Goal: Task Accomplishment & Management: Manage account settings

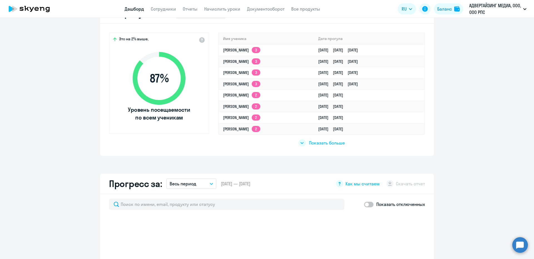
scroll to position [250, 0]
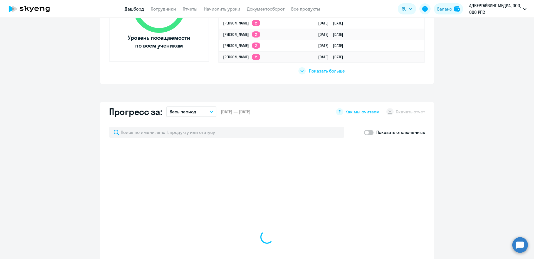
select select "30"
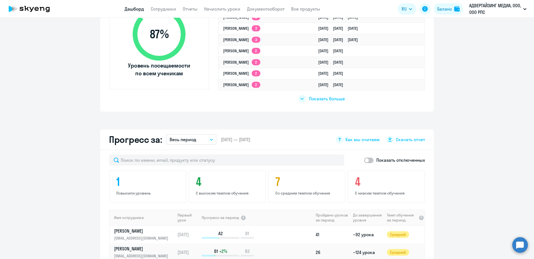
scroll to position [111, 0]
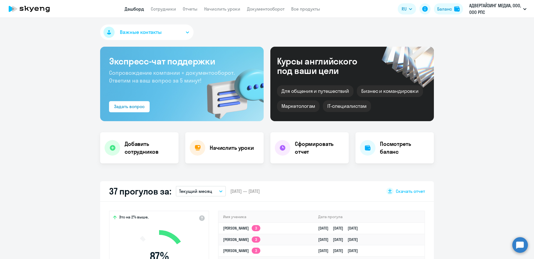
click at [194, 4] on app-header "Дашборд Сотрудники Отчеты Начислить уроки Документооборот Все продукты Дашборд …" at bounding box center [267, 9] width 534 height 18
click at [164, 10] on link "Сотрудники" at bounding box center [163, 9] width 25 height 6
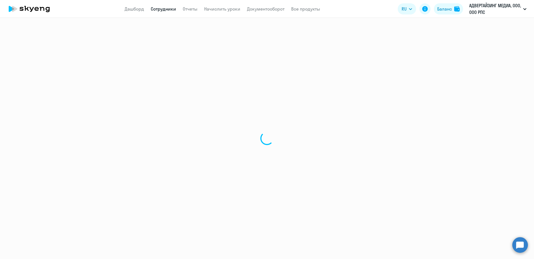
select select "30"
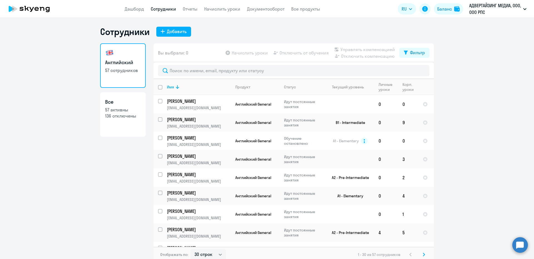
click at [159, 86] on input "deselect all" at bounding box center [163, 90] width 11 height 11
checkbox input "true"
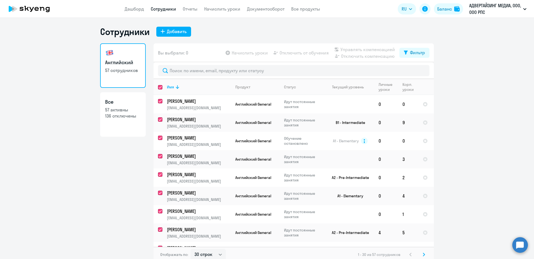
checkbox input "true"
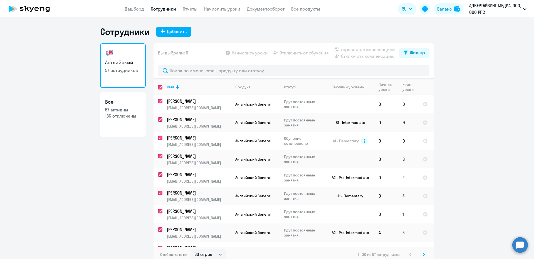
checkbox input "true"
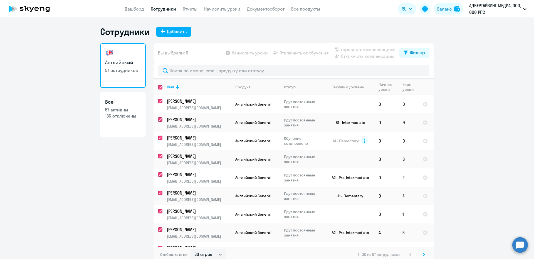
checkbox input "true"
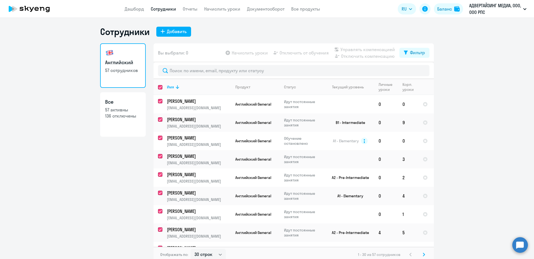
checkbox input "true"
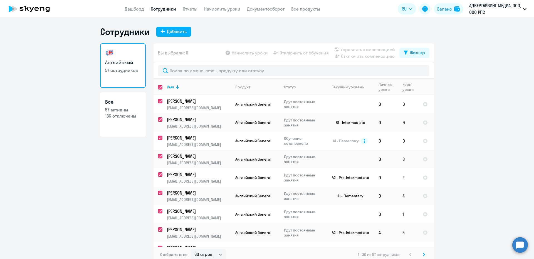
checkbox input "true"
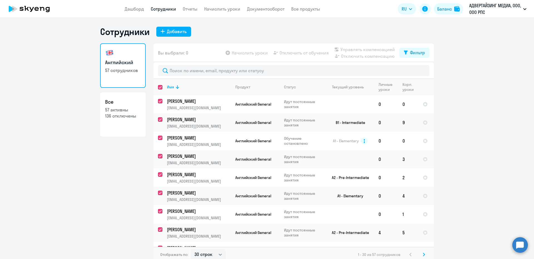
checkbox input "true"
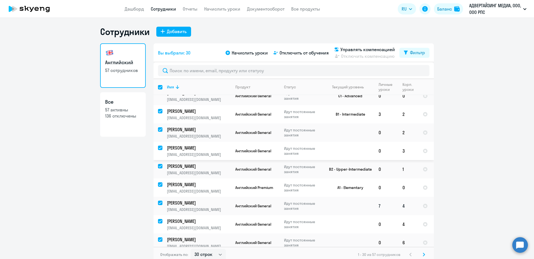
scroll to position [3, 0]
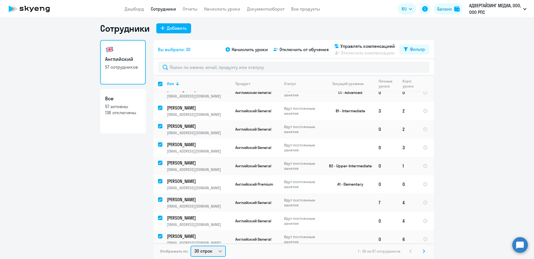
click at [199, 248] on select "30 строк 50 строк 100 строк" at bounding box center [208, 251] width 35 height 11
select select "100"
click at [191, 246] on select "30 строк 50 строк 100 строк" at bounding box center [208, 251] width 35 height 11
checkbox input "false"
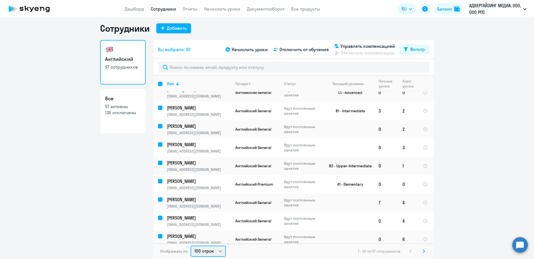
checkbox input "false"
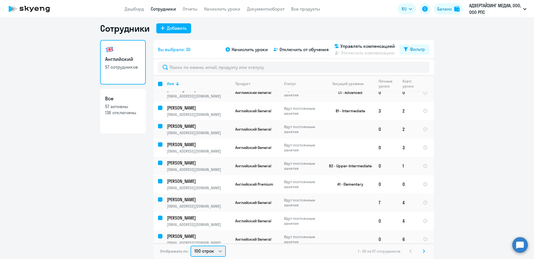
checkbox input "false"
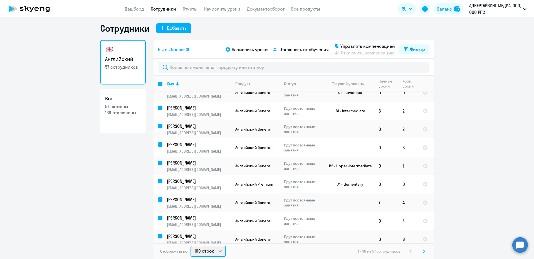
checkbox input "false"
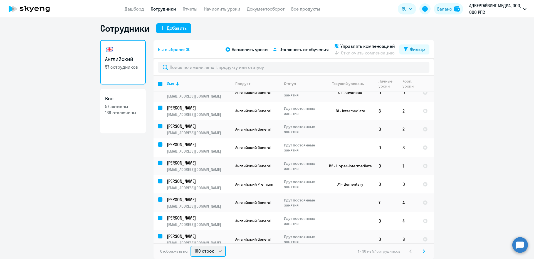
checkbox input "false"
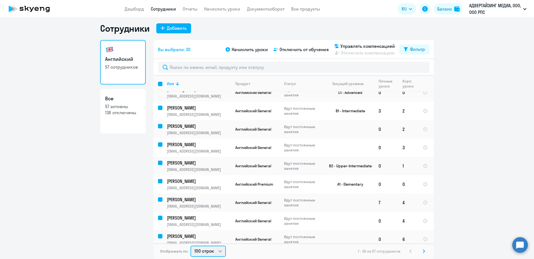
checkbox input "false"
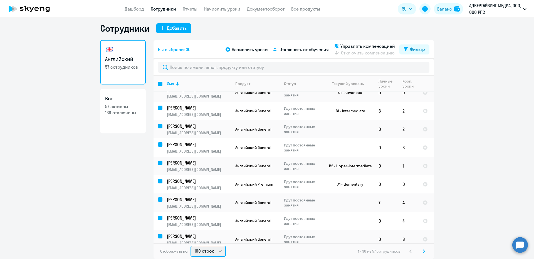
checkbox input "false"
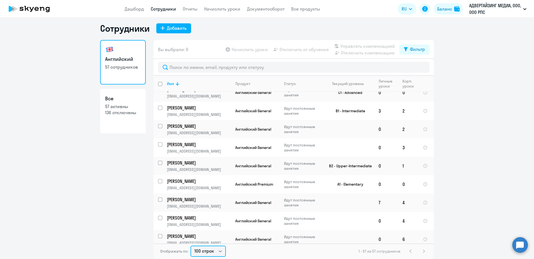
scroll to position [0, 0]
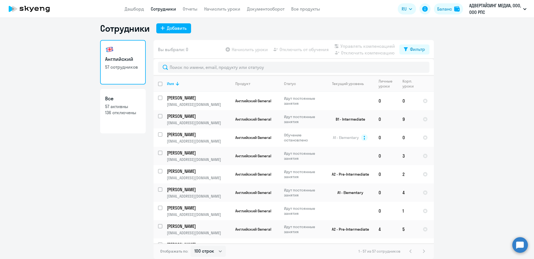
click at [158, 83] on input "deselect all" at bounding box center [163, 87] width 11 height 11
checkbox input "true"
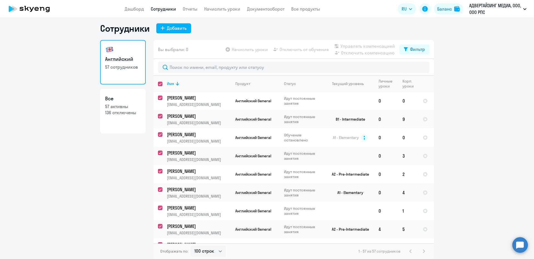
checkbox input "true"
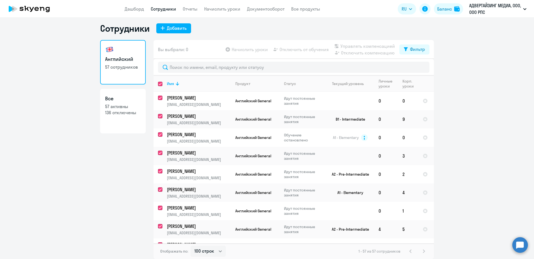
checkbox input "true"
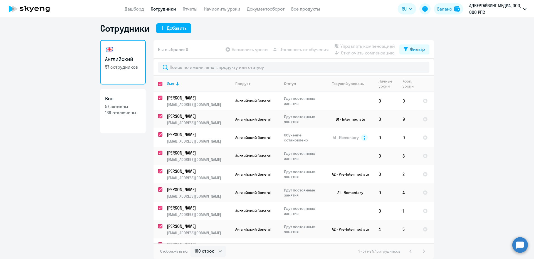
checkbox input "true"
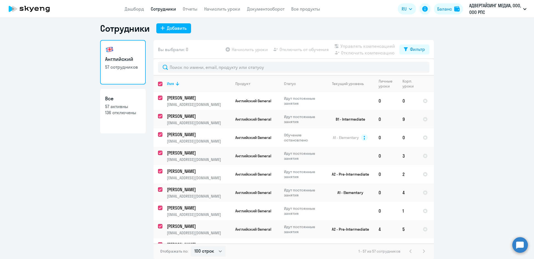
checkbox input "true"
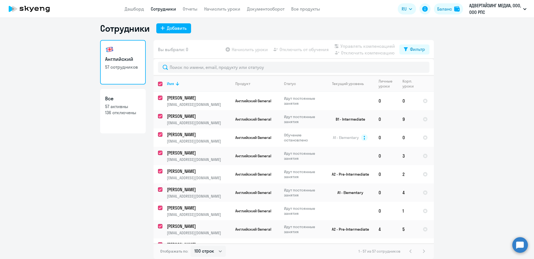
checkbox input "true"
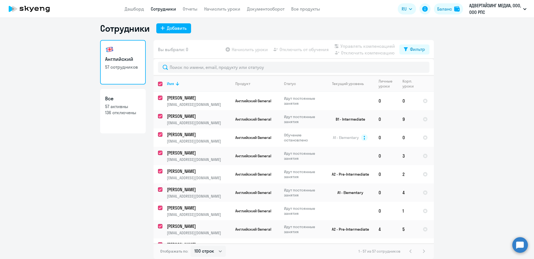
checkbox input "true"
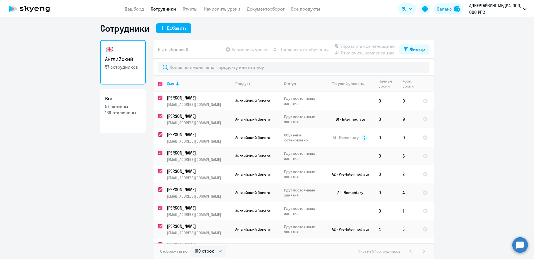
checkbox input "true"
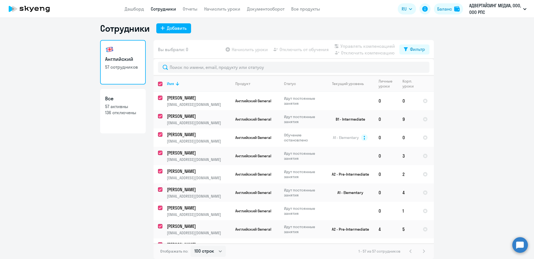
checkbox input "true"
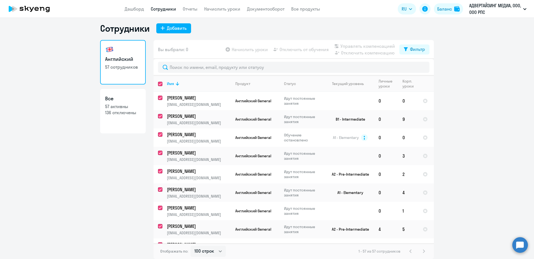
checkbox input "true"
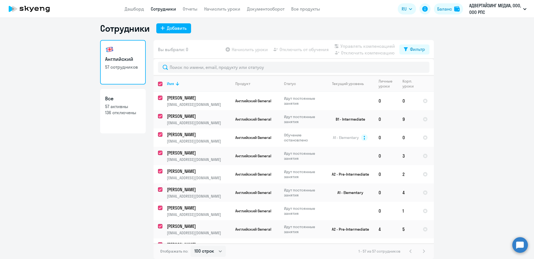
checkbox input "true"
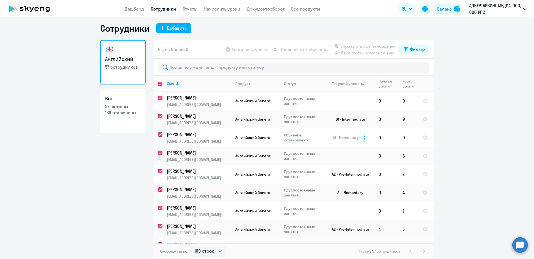
checkbox input "true"
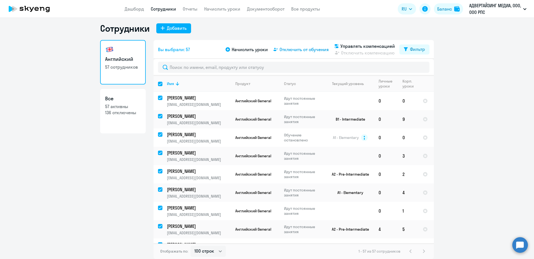
click at [312, 51] on span "Отключить от обучения" at bounding box center [304, 49] width 49 height 7
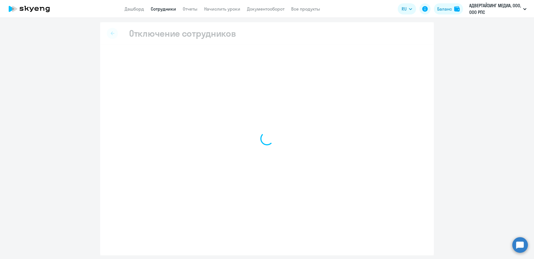
select select "all"
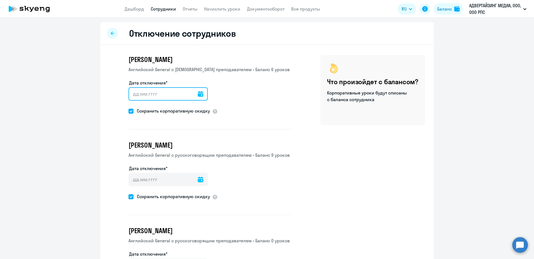
click at [155, 95] on input "Дата отключения*" at bounding box center [168, 93] width 79 height 13
click at [198, 95] on icon at bounding box center [201, 94] width 6 height 6
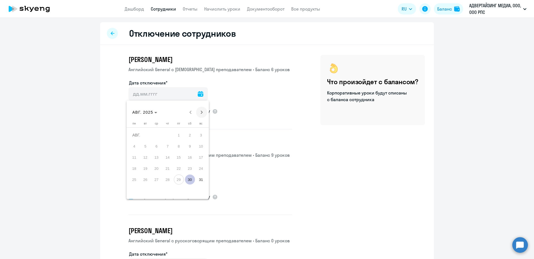
click at [200, 114] on span "Next month" at bounding box center [201, 112] width 11 height 11
click at [137, 143] on span "1" at bounding box center [134, 146] width 10 height 10
type input "[DATE]"
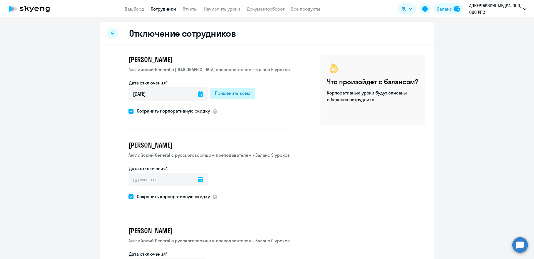
click at [244, 97] on button "Применить всем" at bounding box center [232, 93] width 45 height 11
type input "[DATE]"
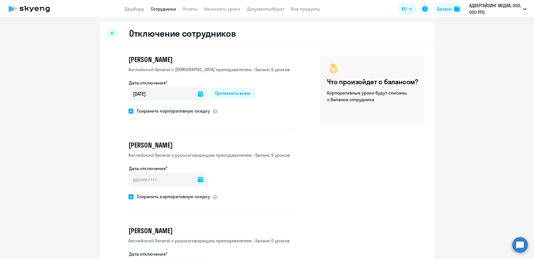
type input "[DATE]"
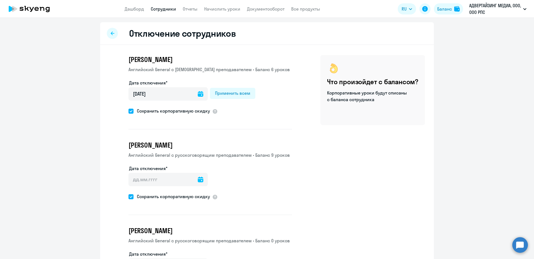
type input "[DATE]"
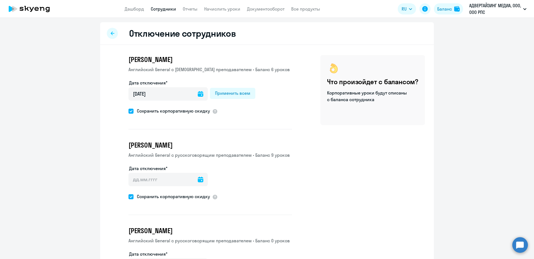
type input "[DATE]"
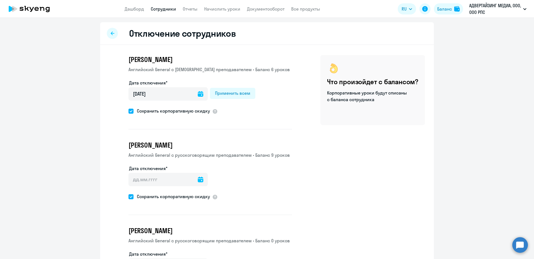
type input "[DATE]"
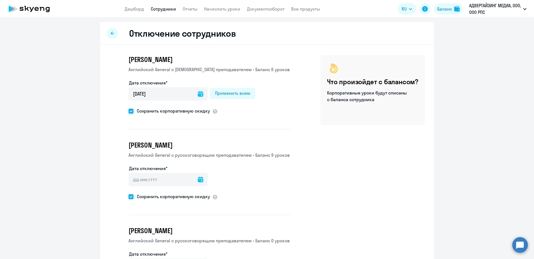
type input "[DATE]"
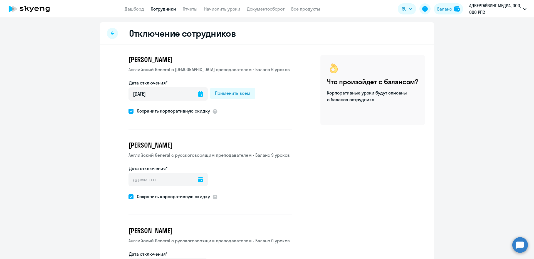
type input "[DATE]"
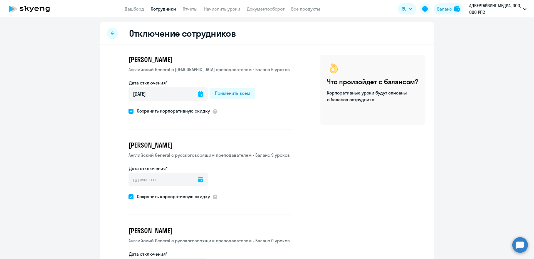
type input "[DATE]"
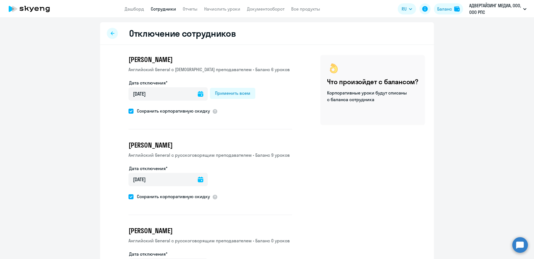
type input "[DATE]"
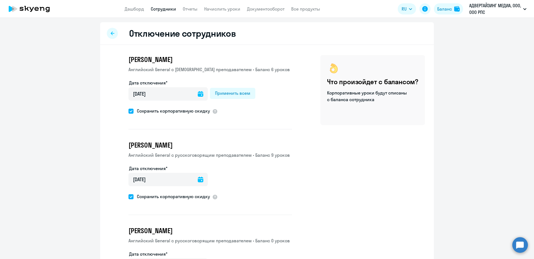
type input "[DATE]"
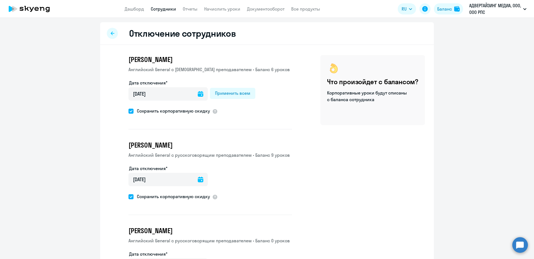
type input "[DATE]"
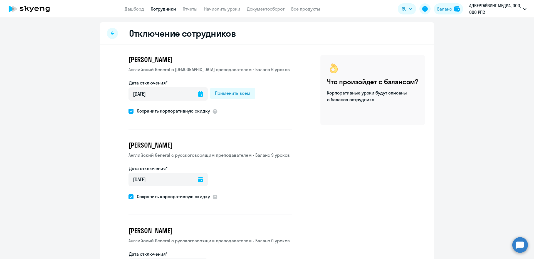
type input "[DATE]"
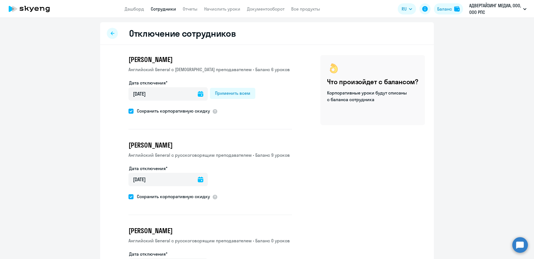
type input "[DATE]"
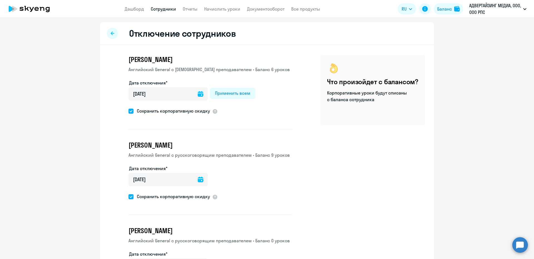
type input "[DATE]"
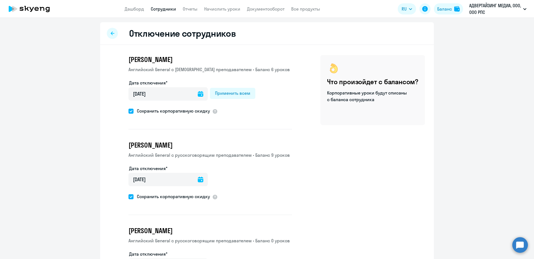
type input "[DATE]"
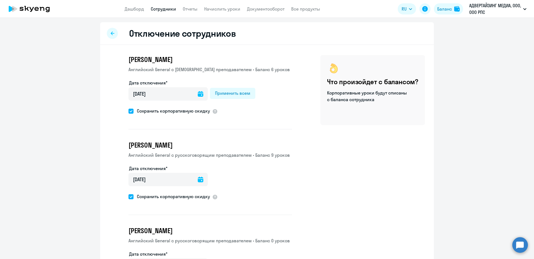
type input "[DATE]"
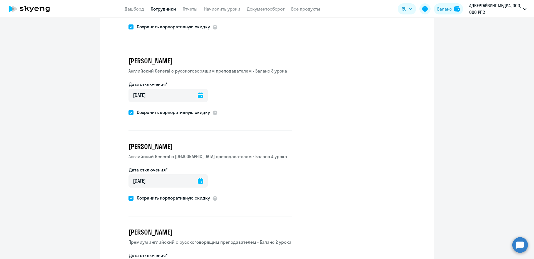
scroll to position [4733, 0]
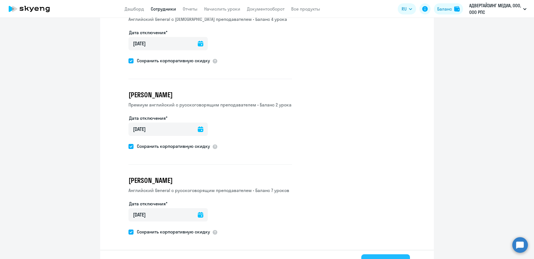
click at [385, 258] on div "Отключить" at bounding box center [385, 262] width 33 height 9
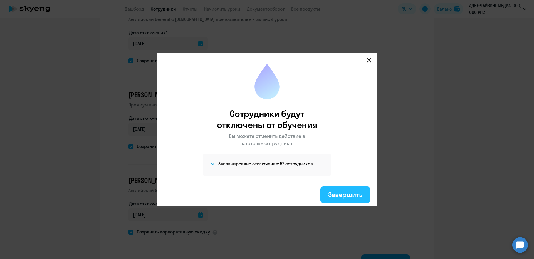
click at [336, 194] on div "Завершить" at bounding box center [345, 194] width 34 height 9
